Goal: Task Accomplishment & Management: Complete application form

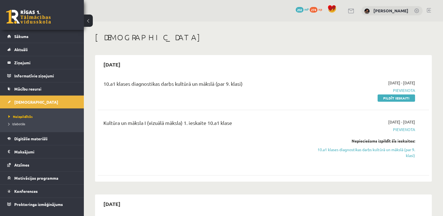
scroll to position [16, 0]
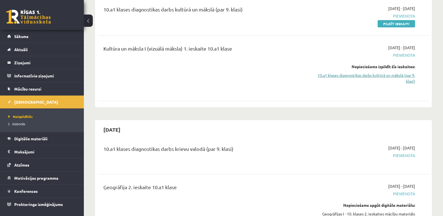
click at [346, 78] on link "10.a1 klases diagnostikas darbs kultūrā un mākslā (par 9. klasi)" at bounding box center [366, 78] width 98 height 12
click at [38, 19] on link at bounding box center [28, 17] width 45 height 14
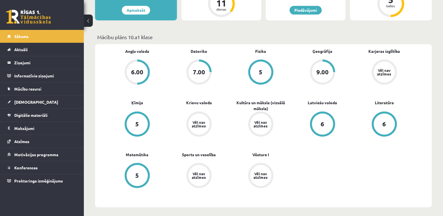
scroll to position [138, 0]
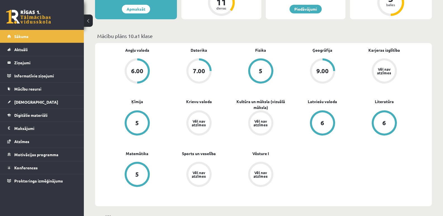
click at [256, 128] on div "Vēl nav atzīmes" at bounding box center [260, 122] width 21 height 21
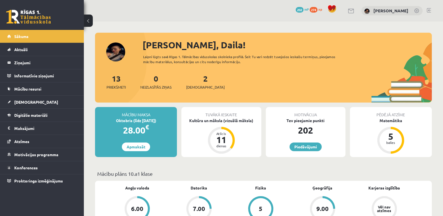
scroll to position [138, 0]
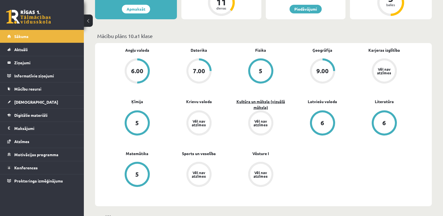
click at [275, 100] on link "Kultūra un māksla (vizuālā māksla)" at bounding box center [261, 105] width 62 height 12
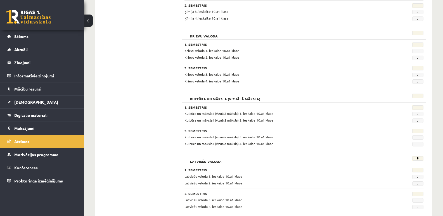
scroll to position [380, 0]
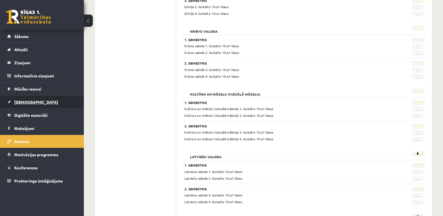
click at [23, 102] on span "[DEMOGRAPHIC_DATA]" at bounding box center [36, 102] width 44 height 5
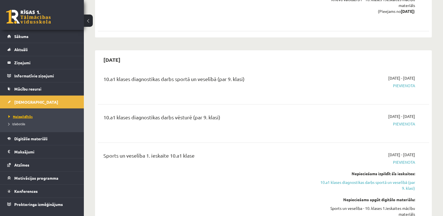
click at [19, 116] on span "Neizpildītās" at bounding box center [20, 116] width 24 height 4
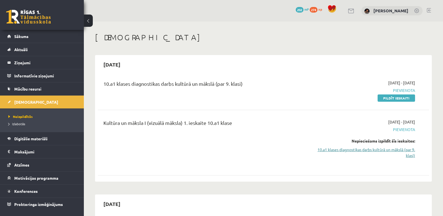
click at [346, 148] on link "10.a1 klases diagnostikas darbs kultūrā un mākslā (par 9. klasi)" at bounding box center [366, 153] width 98 height 12
click at [393, 97] on link "Pildīt ieskaiti" at bounding box center [396, 97] width 37 height 7
